Goal: Find specific page/section: Find specific page/section

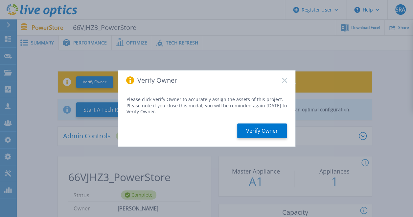
click at [281, 80] on div "Verify Owner" at bounding box center [206, 80] width 177 height 20
click at [288, 82] on div "Verify Owner" at bounding box center [206, 80] width 177 height 20
click at [286, 82] on rect at bounding box center [285, 80] width 6 height 6
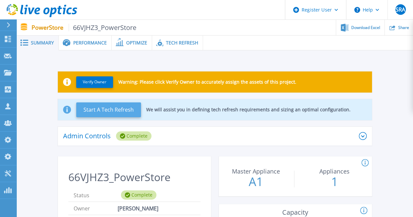
click at [98, 114] on button "Start A Tech Refresh" at bounding box center [108, 109] width 65 height 15
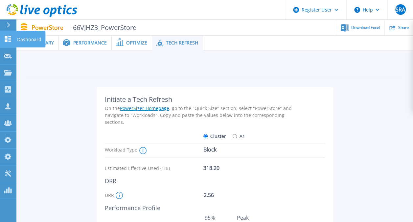
click at [6, 40] on icon at bounding box center [8, 39] width 6 height 6
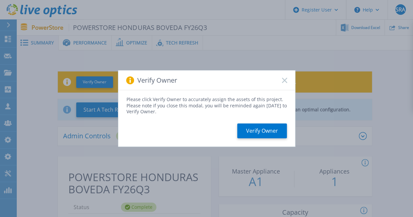
drag, startPoint x: 289, startPoint y: 84, endPoint x: 284, endPoint y: 80, distance: 6.6
click at [288, 83] on div "Verify Owner" at bounding box center [206, 80] width 177 height 20
click at [282, 78] on icon at bounding box center [284, 80] width 5 height 5
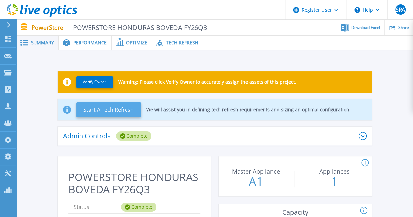
click at [123, 105] on button "Start A Tech Refresh" at bounding box center [108, 109] width 65 height 15
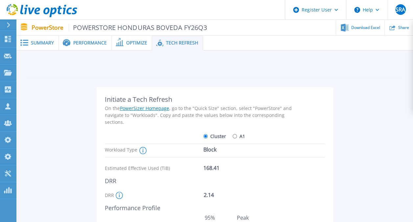
click at [89, 38] on div "Performance" at bounding box center [85, 43] width 53 height 15
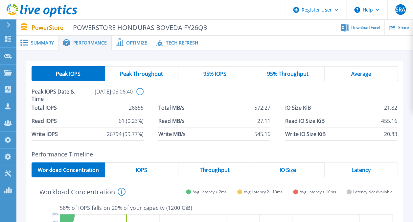
click at [137, 43] on span "Optimize" at bounding box center [136, 42] width 21 height 5
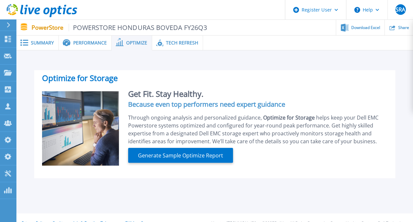
click at [29, 47] on div "Summary" at bounding box center [37, 43] width 42 height 15
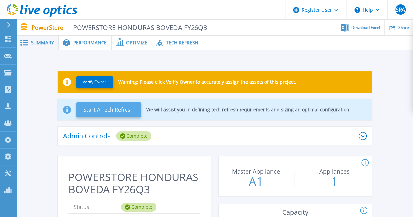
click at [128, 113] on button "Start A Tech Refresh" at bounding box center [108, 109] width 65 height 15
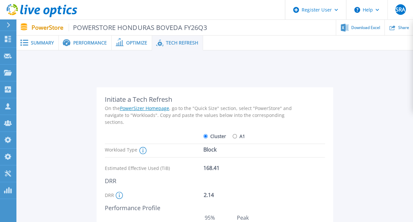
click at [121, 46] on div "Optimize" at bounding box center [132, 43] width 40 height 15
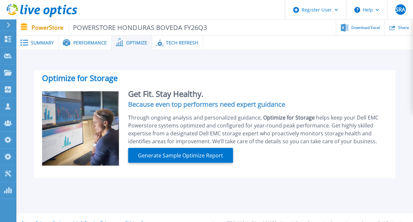
click at [45, 48] on div "Summary" at bounding box center [37, 43] width 42 height 15
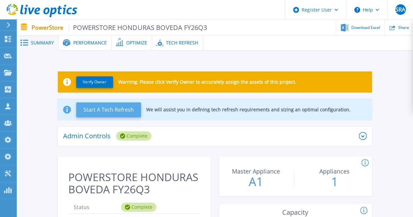
click at [114, 108] on button "Start A Tech Refresh" at bounding box center [108, 109] width 65 height 15
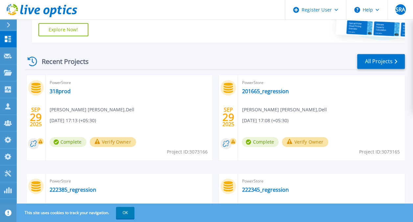
scroll to position [197, 0]
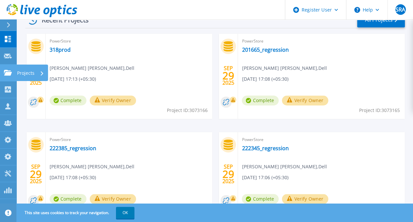
click at [10, 71] on icon at bounding box center [8, 73] width 8 height 6
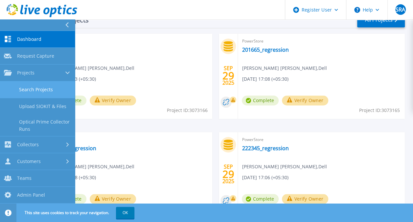
click at [49, 87] on link "Search Projects" at bounding box center [37, 89] width 75 height 17
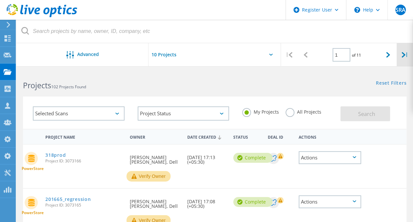
click at [406, 56] on div "|" at bounding box center [405, 54] width 16 height 23
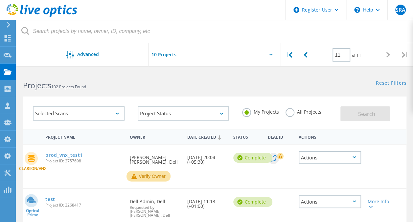
click at [88, 106] on div "Selected Scans" at bounding box center [79, 113] width 92 height 14
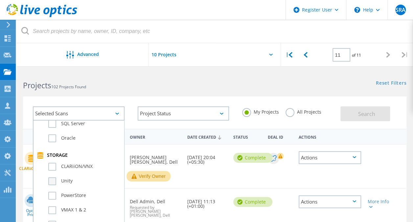
scroll to position [132, 0]
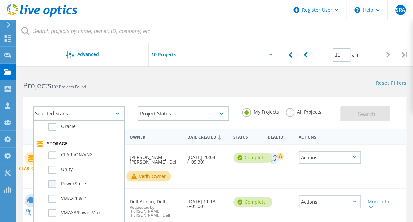
click at [53, 183] on label "PowerStore" at bounding box center [84, 184] width 72 height 8
click at [0, 0] on input "PowerStore" at bounding box center [0, 0] width 0 height 0
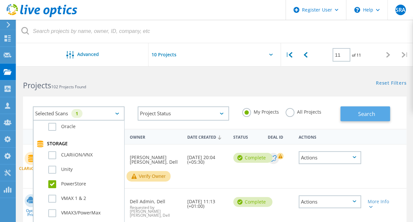
click at [373, 117] on span "Search" at bounding box center [366, 113] width 17 height 7
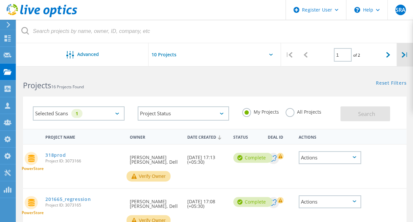
click at [408, 52] on div "|" at bounding box center [405, 54] width 16 height 23
type input "2"
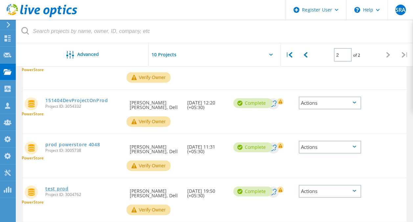
click at [53, 186] on link "test prod" at bounding box center [56, 188] width 23 height 5
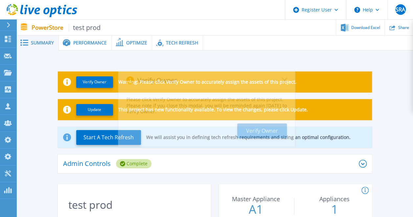
click at [180, 42] on div "Verify Owner Please click Verify Owner to accurately assign the assets of this …" at bounding box center [206, 108] width 413 height 217
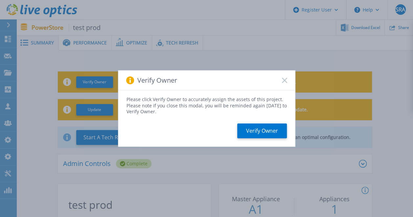
click at [284, 80] on icon at bounding box center [284, 80] width 5 height 5
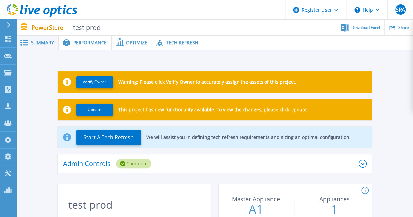
click at [171, 41] on span "Tech Refresh" at bounding box center [182, 42] width 32 height 5
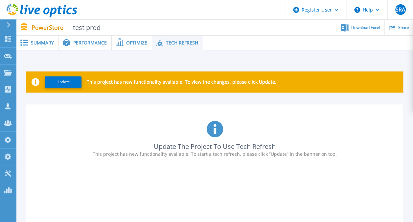
click at [39, 40] on span "Summary" at bounding box center [42, 42] width 23 height 5
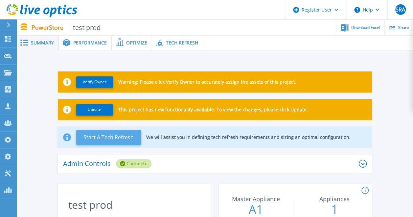
click at [103, 138] on button "Start A Tech Refresh" at bounding box center [108, 137] width 65 height 15
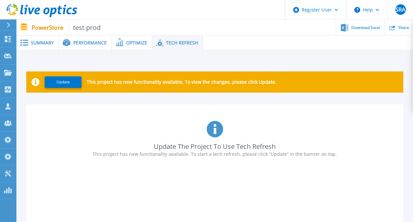
click at [35, 45] on span "Summary" at bounding box center [42, 42] width 23 height 5
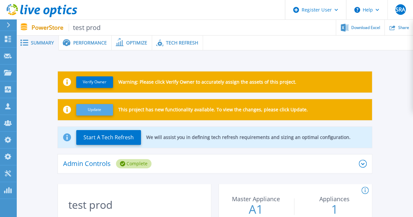
click at [95, 106] on button "Update" at bounding box center [94, 110] width 37 height 12
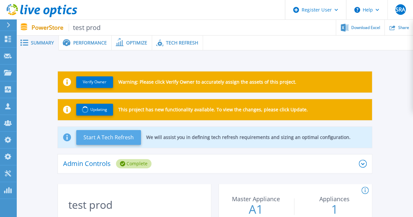
click at [120, 138] on button "Start A Tech Refresh" at bounding box center [108, 137] width 65 height 15
